Goal: Transaction & Acquisition: Purchase product/service

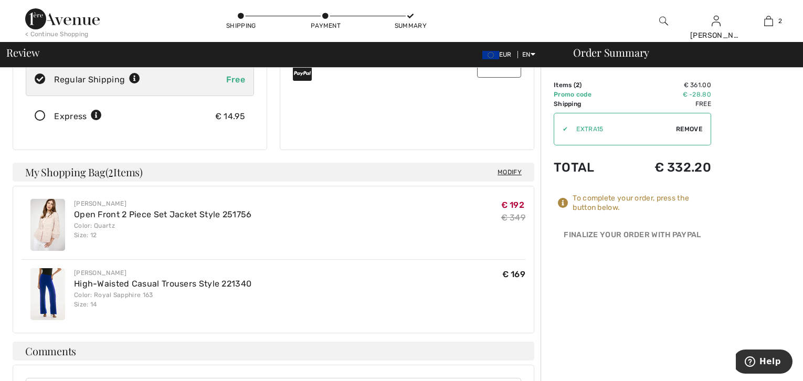
scroll to position [175, 0]
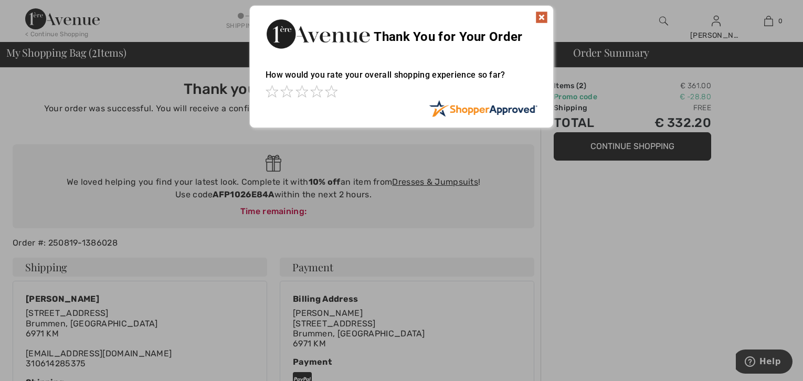
click at [541, 17] on img at bounding box center [541, 17] width 13 height 13
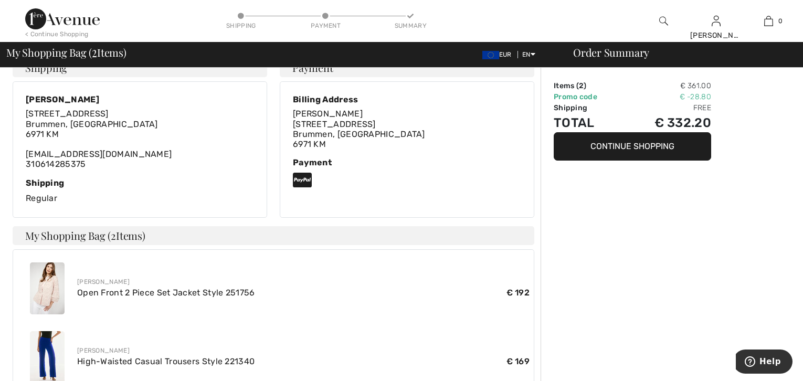
scroll to position [233, 0]
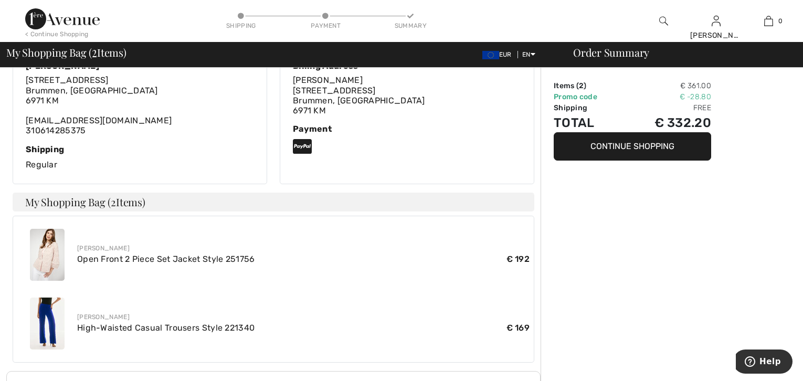
click at [630, 151] on button "Continue Shopping" at bounding box center [632, 146] width 157 height 28
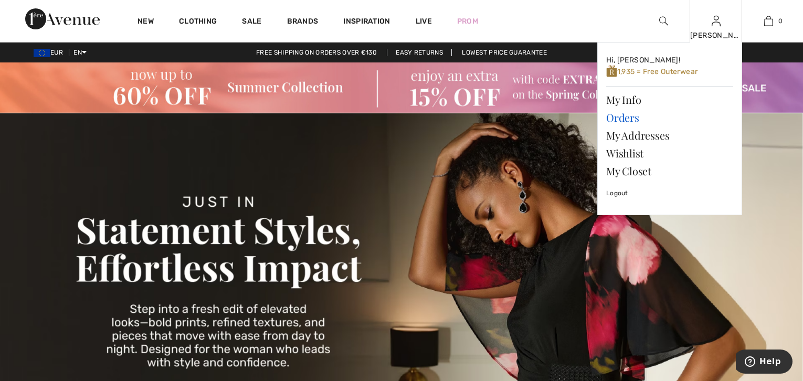
click at [618, 112] on link "Orders" at bounding box center [669, 118] width 127 height 18
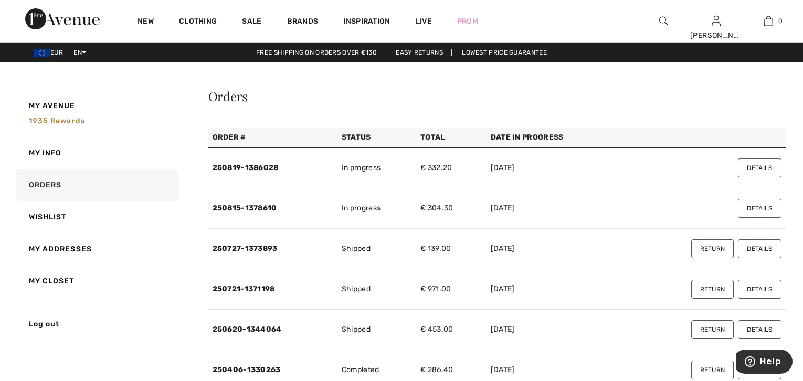
click at [760, 170] on button "Details" at bounding box center [759, 168] width 43 height 19
